Goal: Task Accomplishment & Management: Manage account settings

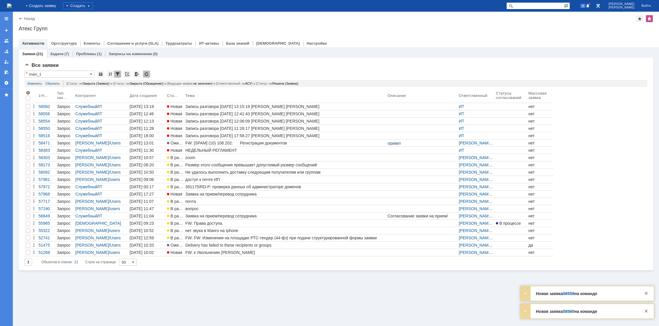
click at [12, 7] on img at bounding box center [9, 6] width 5 height 5
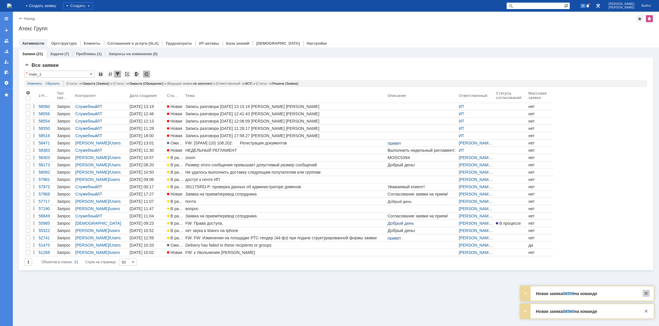
click at [647, 290] on div at bounding box center [645, 293] width 7 height 7
click at [646, 309] on div at bounding box center [645, 310] width 7 height 7
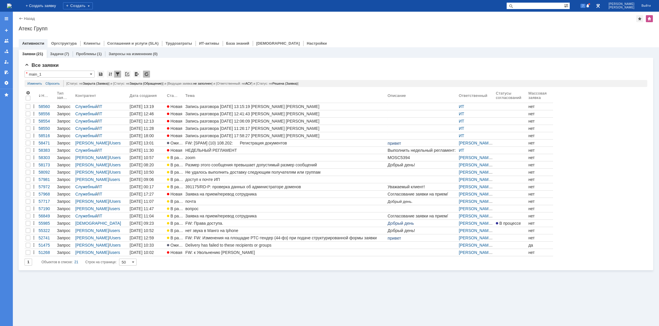
click at [12, 6] on img at bounding box center [9, 6] width 5 height 5
drag, startPoint x: 0, startPoint y: 24, endPoint x: -28, endPoint y: 16, distance: 29.2
click at [0, 16] on html "Идет загрузка, пожалуйста, подождите. На домашнюю + Создать заявку Создать 7 [P…" at bounding box center [329, 163] width 659 height 326
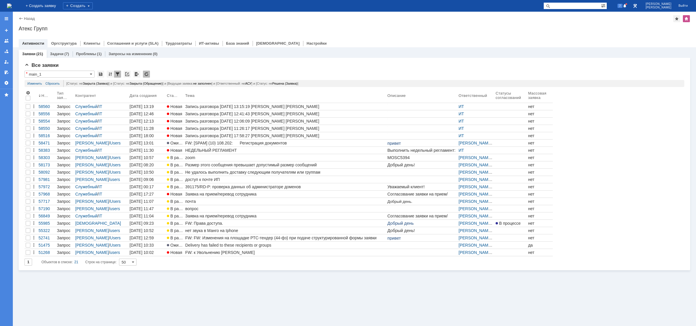
click at [12, 7] on img at bounding box center [9, 6] width 5 height 5
click at [171, 300] on div "Заявки (21) Задачи (7) Проблемы (1) Запросы на изменение (0) Все заявки * main_…" at bounding box center [354, 186] width 683 height 279
click at [12, 6] on img at bounding box center [9, 6] width 5 height 5
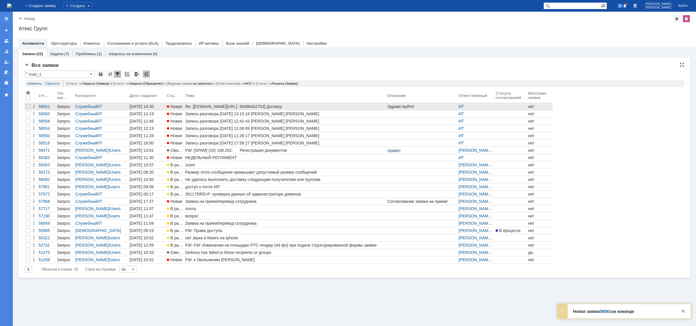
click at [233, 107] on div "Re: [[DOMAIN_NAME][URL]: 30496402703] Договор" at bounding box center [285, 106] width 200 height 5
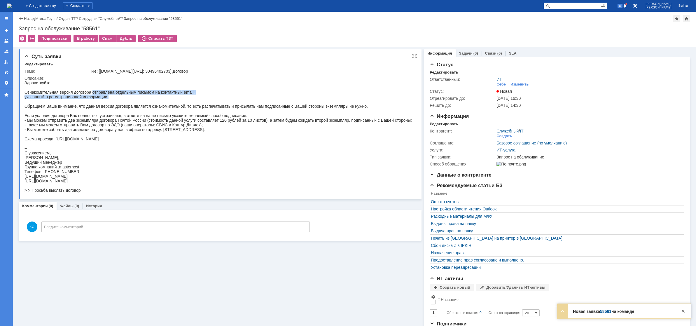
drag, startPoint x: 92, startPoint y: 91, endPoint x: 138, endPoint y: 97, distance: 45.9
click at [138, 97] on div "Здравствуйте! Ознакомительная версия договора отправлена отдельным письмом на к…" at bounding box center [218, 137] width 387 height 112
click at [138, 110] on div "Здравствуйте! Ознакомительная версия договора отправлена отдельным письмом на к…" at bounding box center [218, 137] width 387 height 112
click at [12, 8] on img at bounding box center [9, 6] width 5 height 5
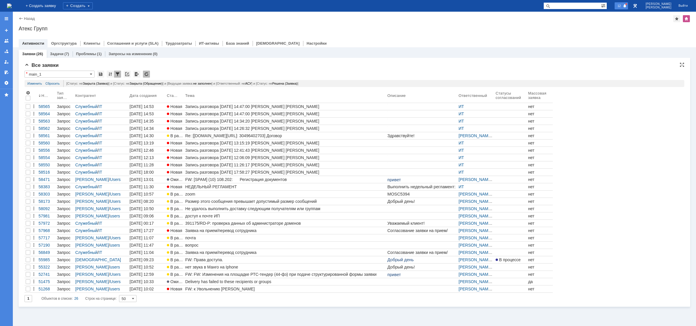
click at [623, 6] on span "12" at bounding box center [619, 6] width 7 height 4
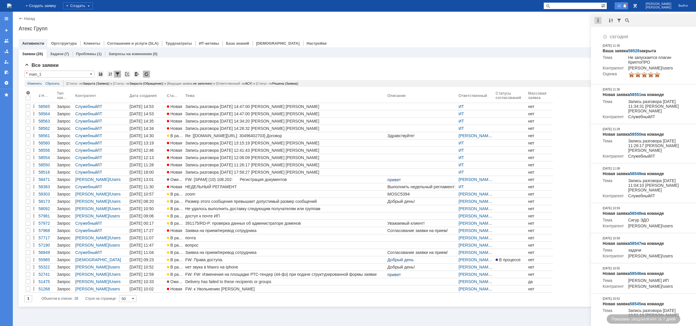
click at [596, 19] on div at bounding box center [598, 20] width 7 height 7
click at [608, 36] on div "Отметить уведомления прочитанными" at bounding box center [638, 35] width 78 height 4
click at [570, 34] on div "Назад | Атекс Групп Атекс Групп root$101 Активности Оргструктура Клиенты Соглаш…" at bounding box center [354, 30] width 683 height 36
